Goal: Check status: Check status

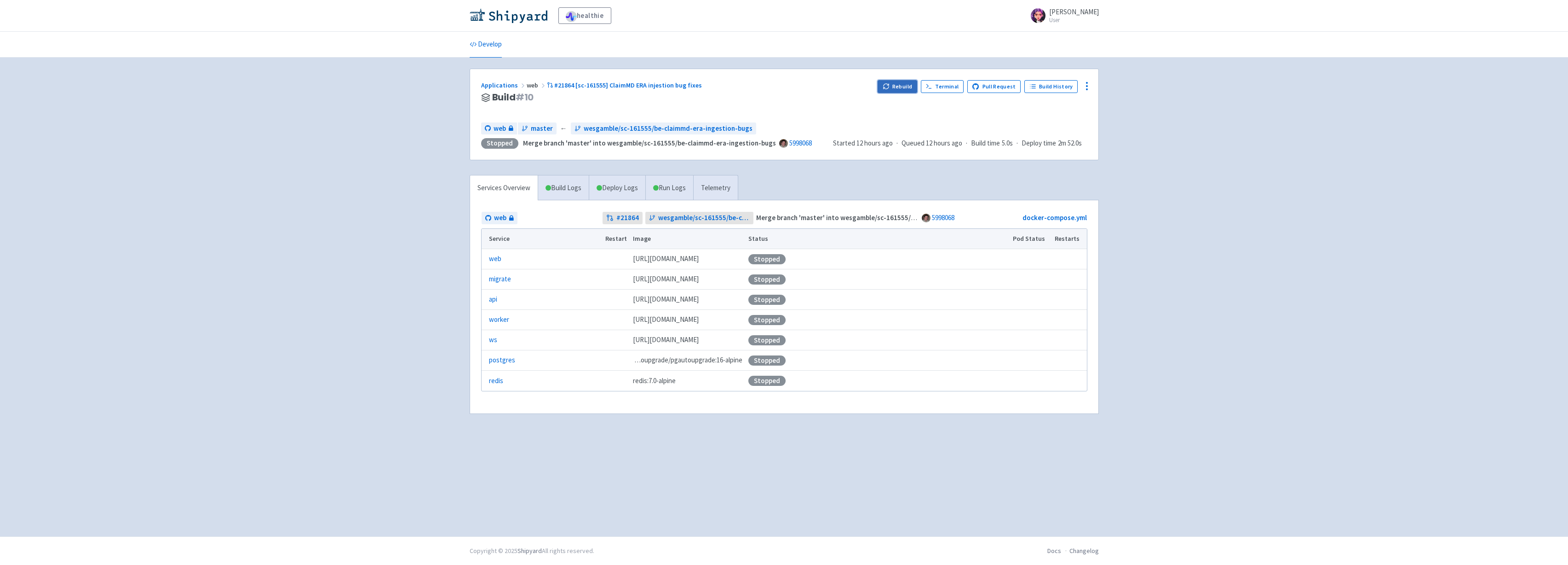
click at [886, 84] on icon "button" at bounding box center [886, 86] width 7 height 7
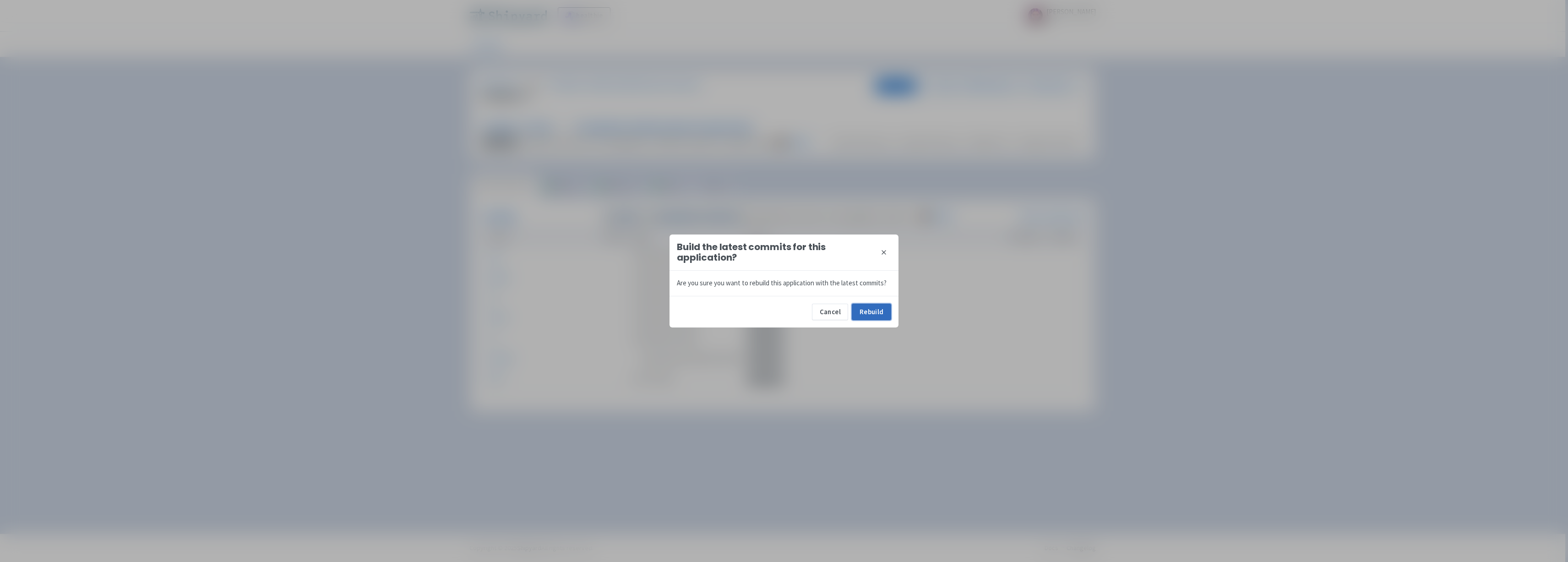
click at [876, 312] on button "Rebuild" at bounding box center [872, 312] width 40 height 17
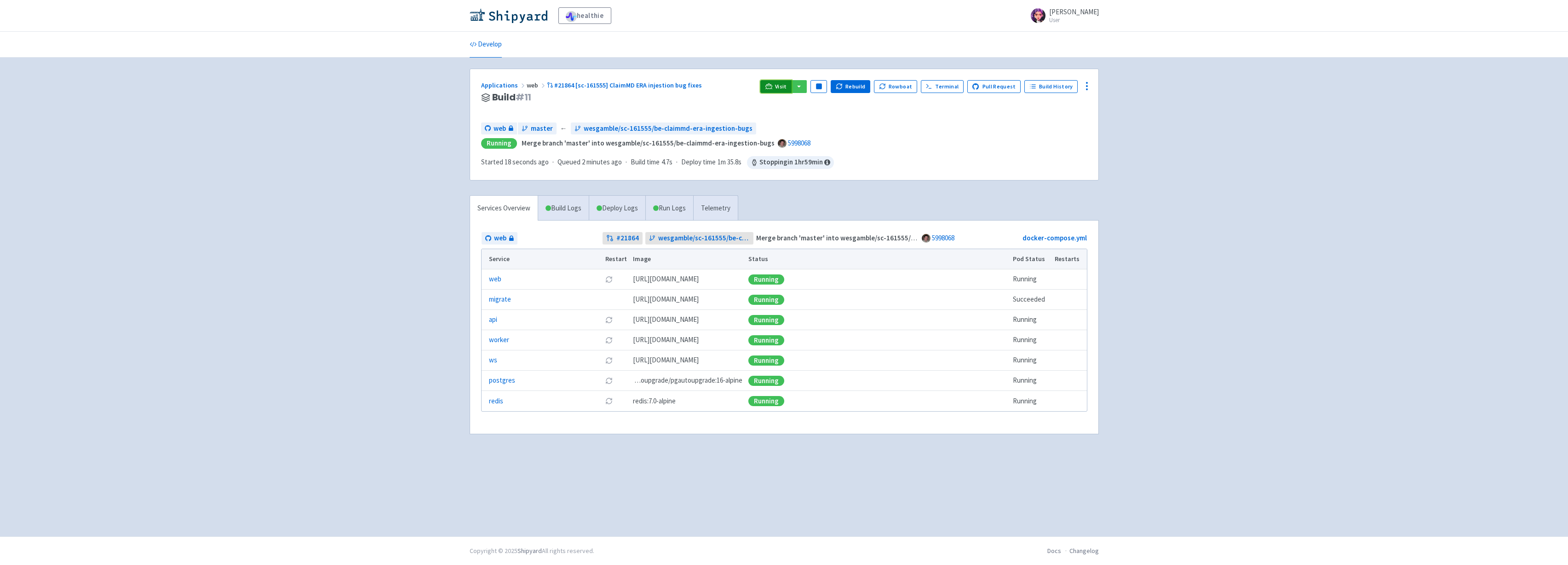
click at [787, 89] on span "Visit" at bounding box center [780, 86] width 12 height 7
